Goal: Find specific page/section: Find specific page/section

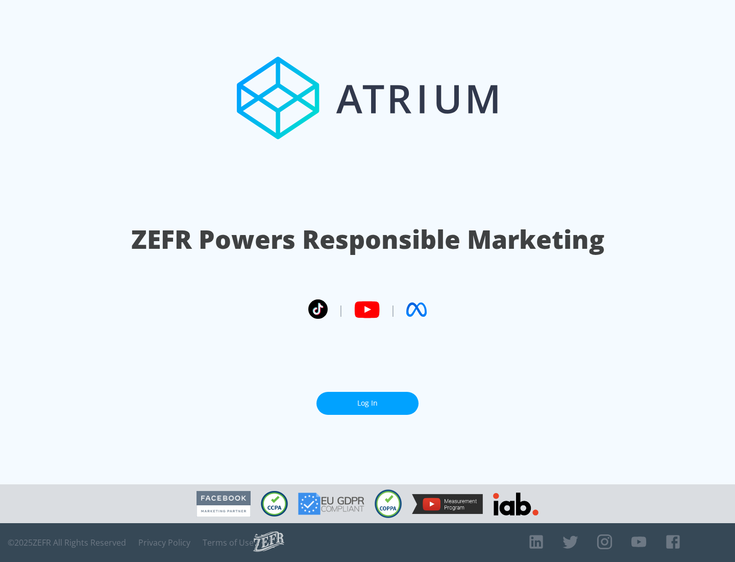
click at [368, 403] on link "Log In" at bounding box center [368, 403] width 102 height 23
